Goal: Information Seeking & Learning: Check status

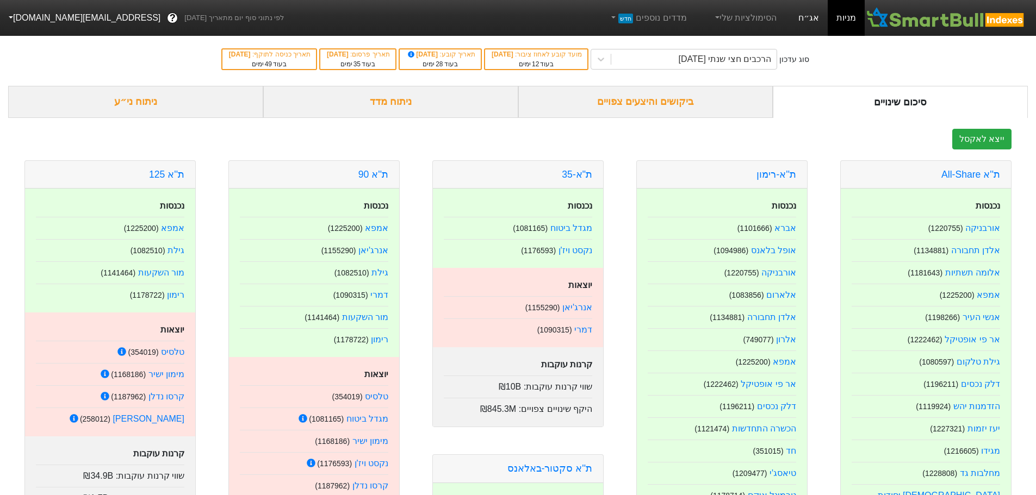
click at [802, 17] on link "אג״ח" at bounding box center [809, 18] width 38 height 36
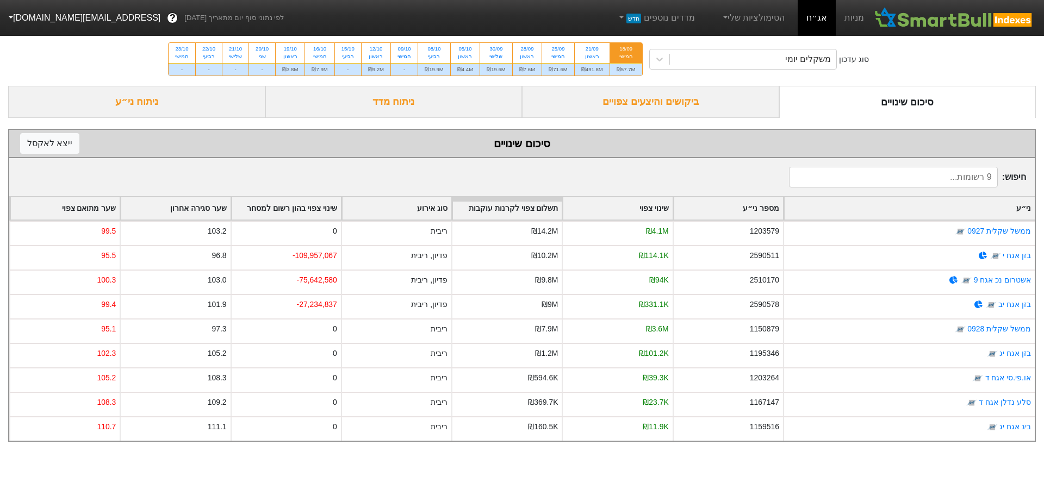
click at [710, 104] on div "ביקושים והיצעים צפויים" at bounding box center [650, 102] width 257 height 32
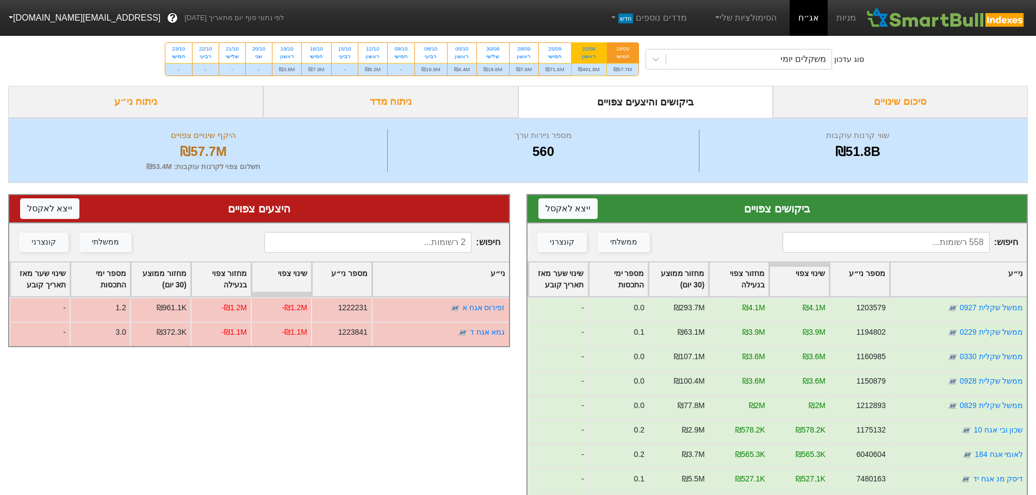
click at [599, 62] on div "21/09 ראשון" at bounding box center [589, 53] width 35 height 20
click at [589, 50] on input "21/09 ראשון ₪491.8M" at bounding box center [585, 46] width 7 height 7
radio input "true"
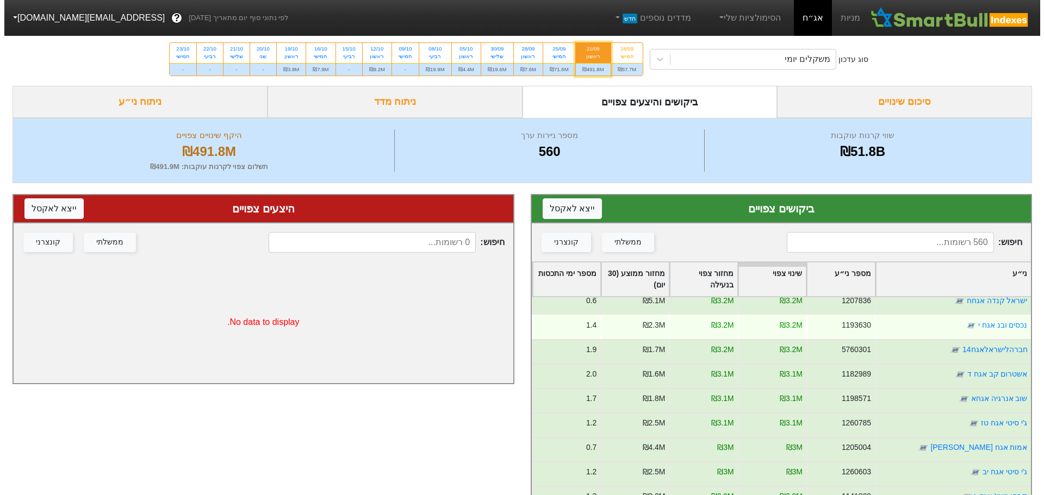
scroll to position [816, 0]
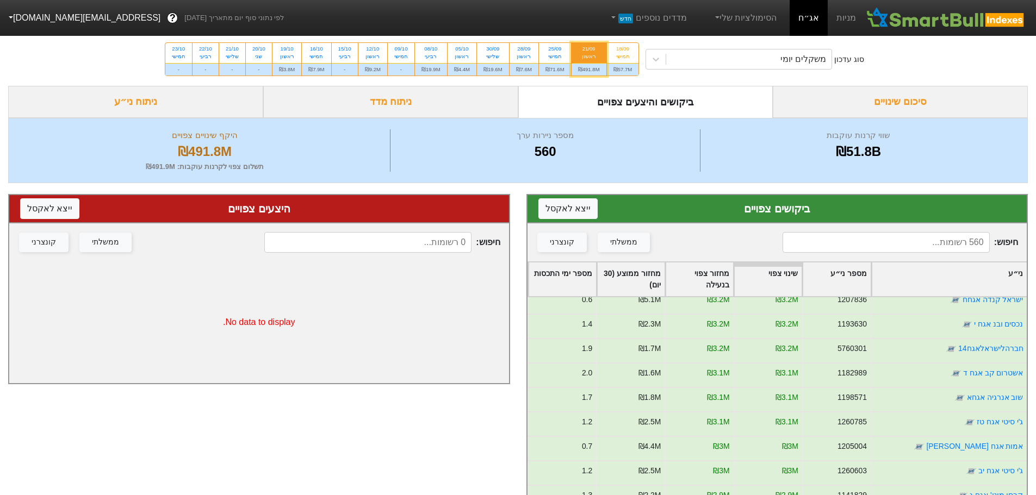
click at [930, 247] on input at bounding box center [886, 242] width 207 height 21
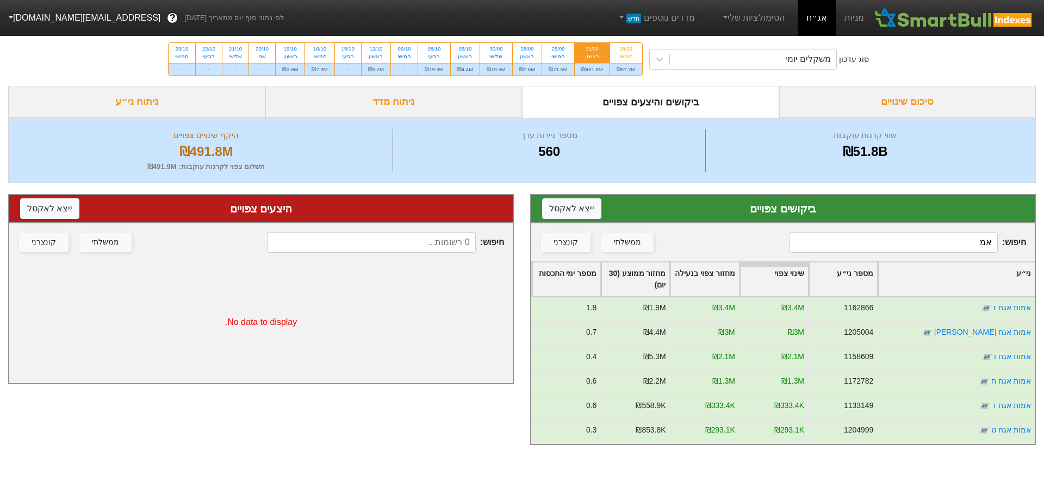
type input "א"
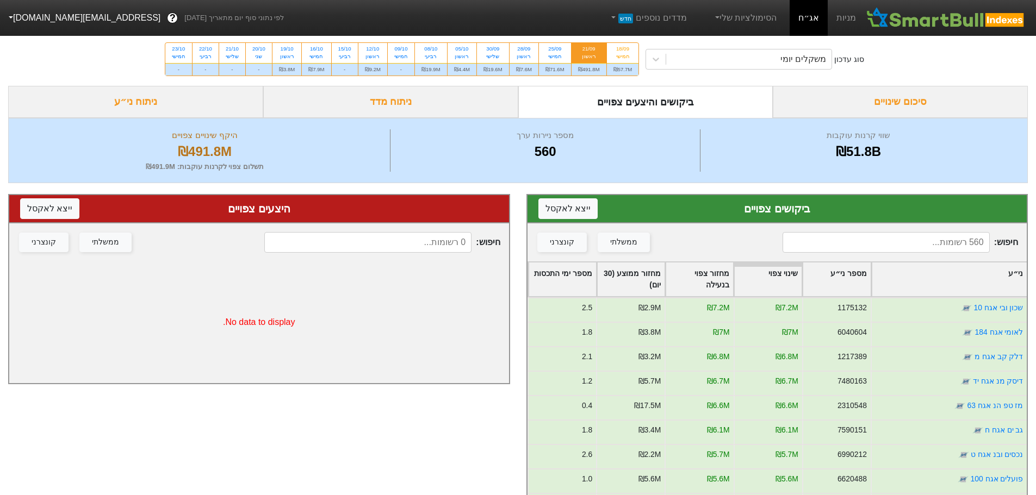
click at [890, 243] on input at bounding box center [886, 242] width 207 height 21
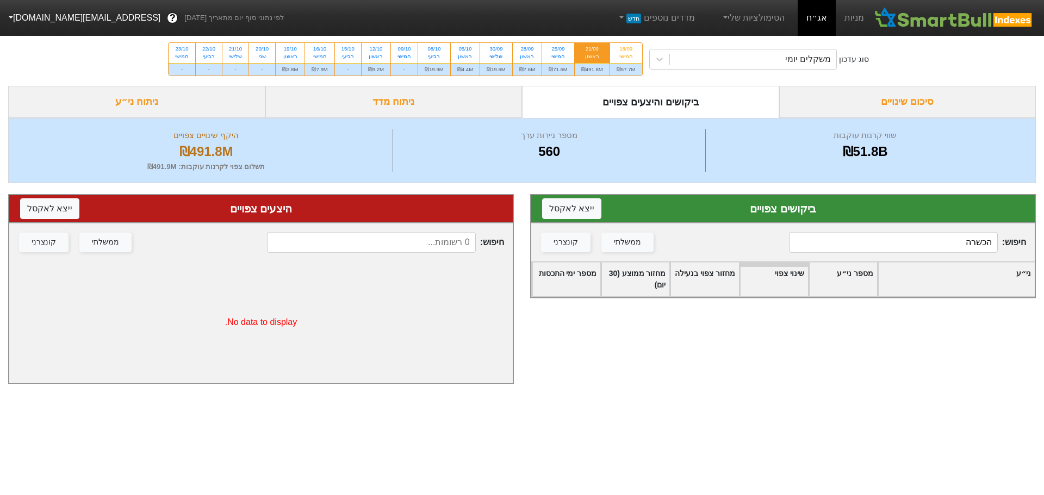
type input "הכשר"
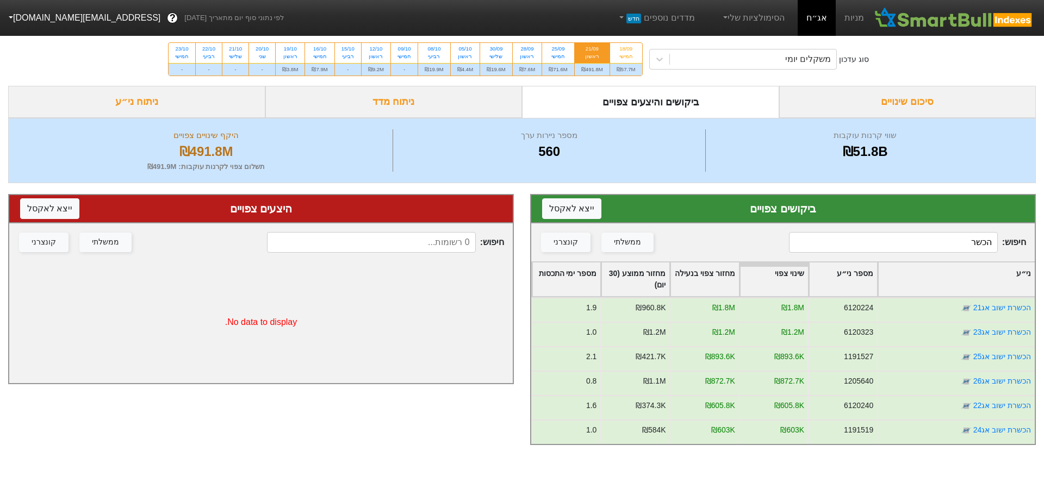
click at [941, 247] on input "הכשר" at bounding box center [893, 242] width 209 height 21
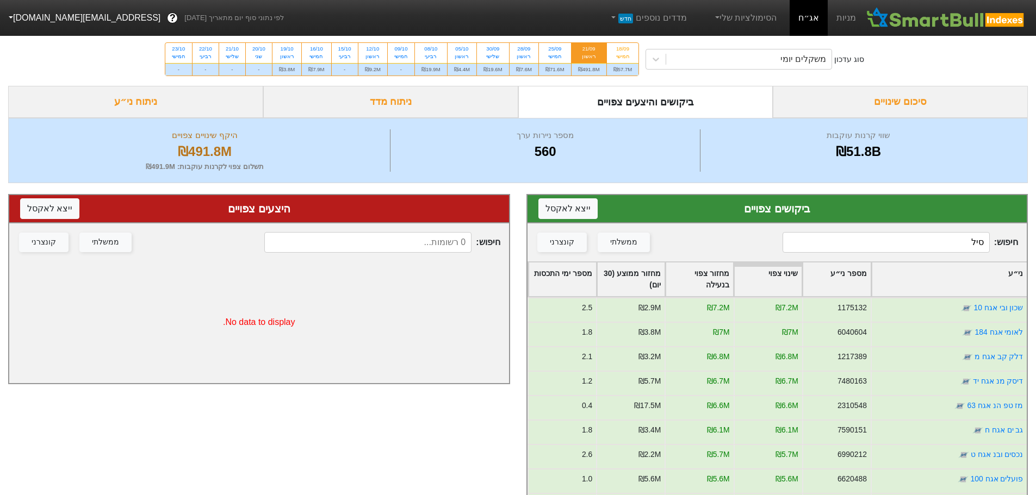
type input "[PERSON_NAME]"
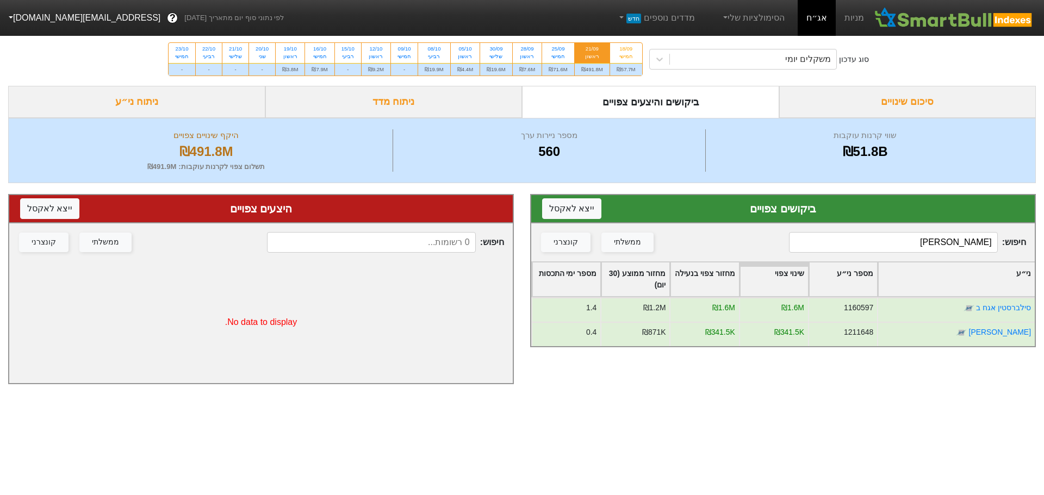
click at [946, 243] on input "[PERSON_NAME]" at bounding box center [893, 242] width 209 height 21
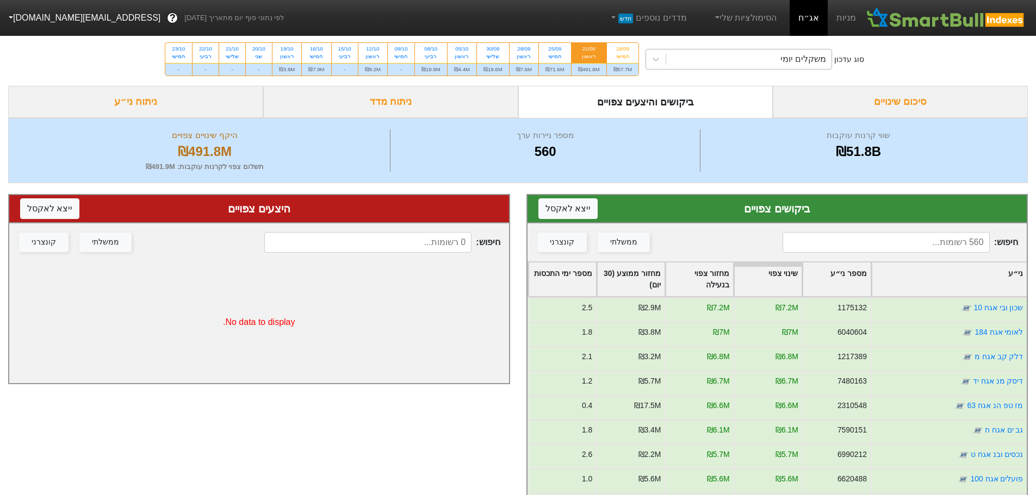
click at [705, 62] on div "משקלים יומי" at bounding box center [748, 59] width 165 height 20
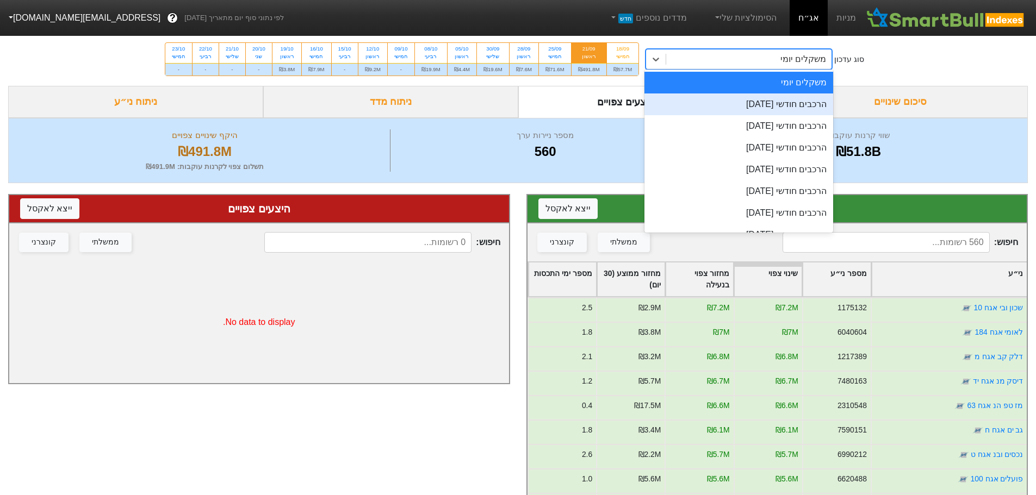
click at [718, 105] on div "הרכבים חודשי [DATE]" at bounding box center [738, 105] width 189 height 22
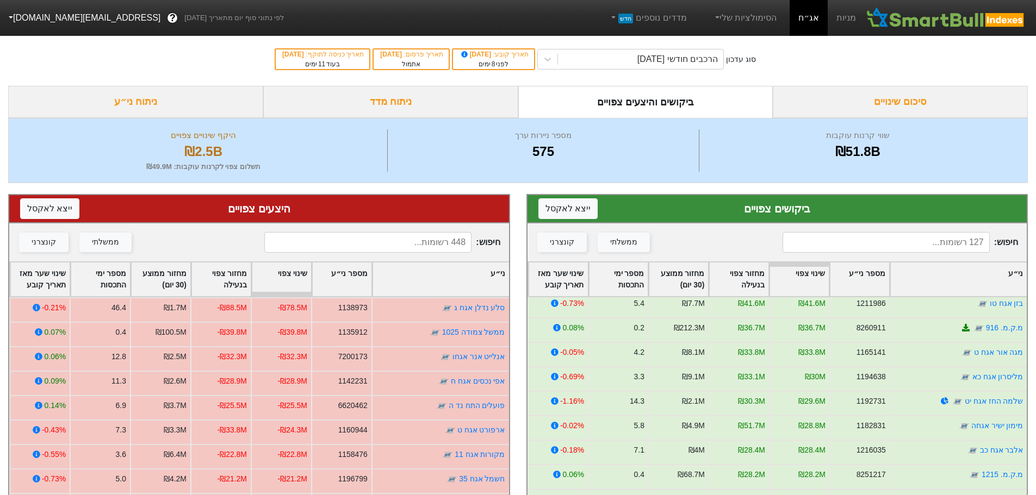
scroll to position [163, 0]
